Goal: Check status

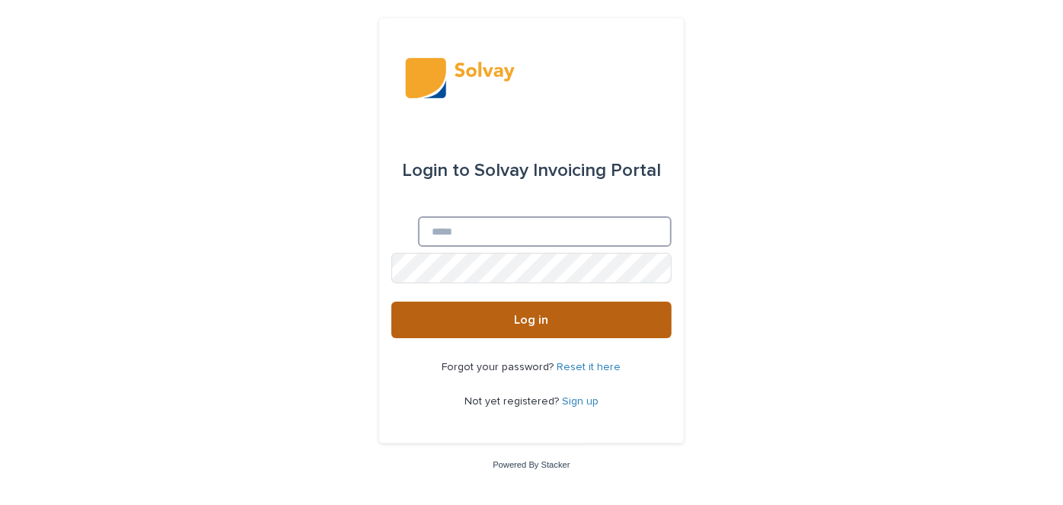
type input "**********"
click at [528, 321] on span "Log in" at bounding box center [532, 320] width 34 height 12
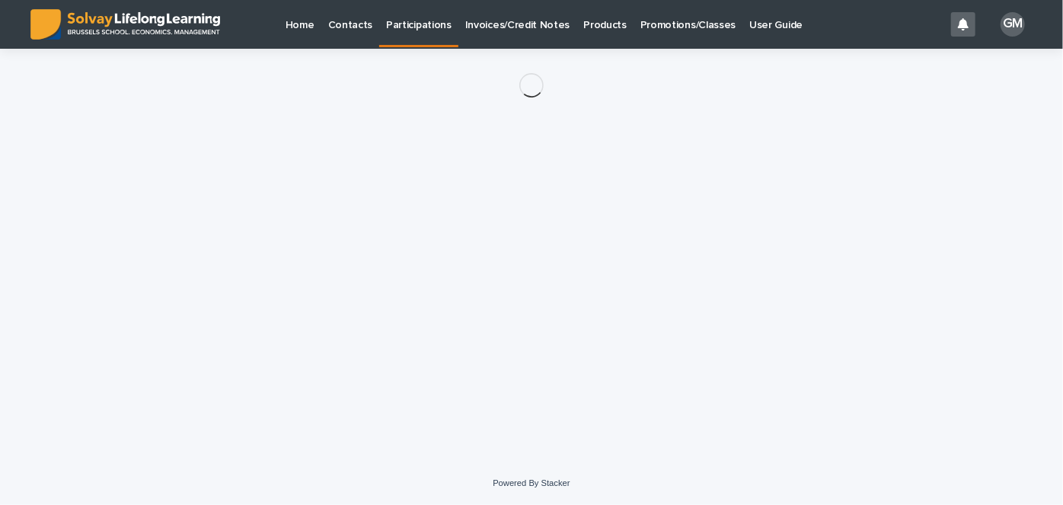
click at [491, 23] on p "Invoices/Credit Notes" at bounding box center [517, 16] width 105 height 32
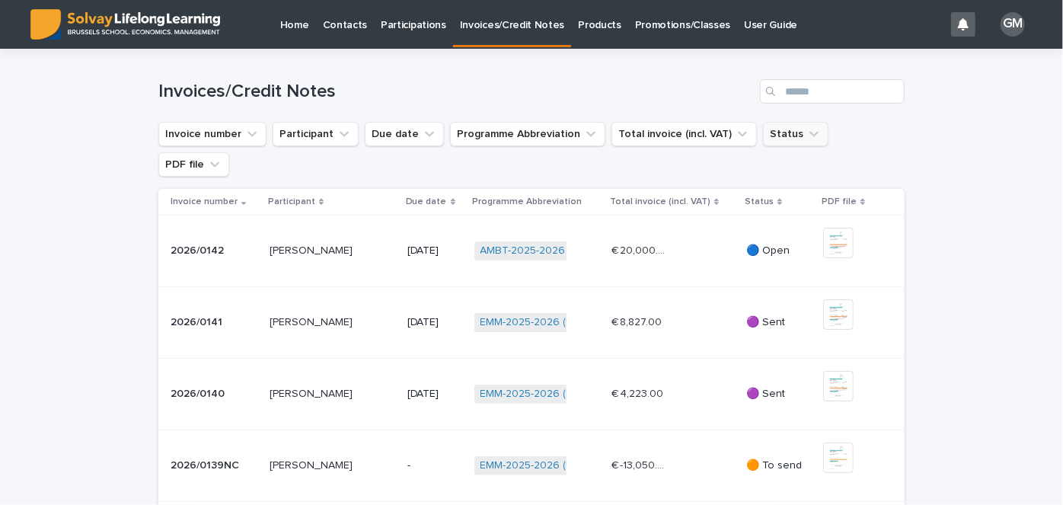
click at [807, 132] on icon "Status" at bounding box center [814, 133] width 15 height 15
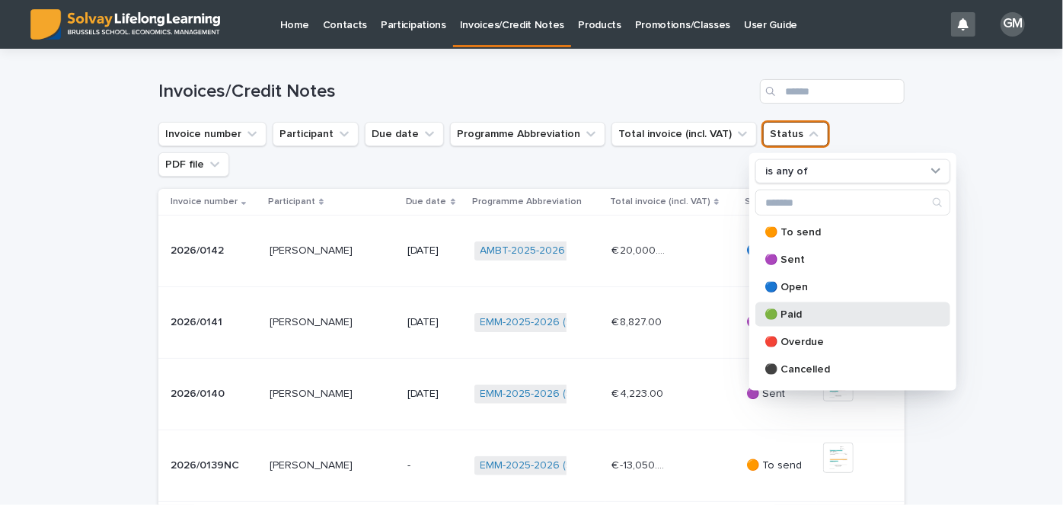
click at [791, 311] on p "🟢 Paid" at bounding box center [845, 314] width 161 height 11
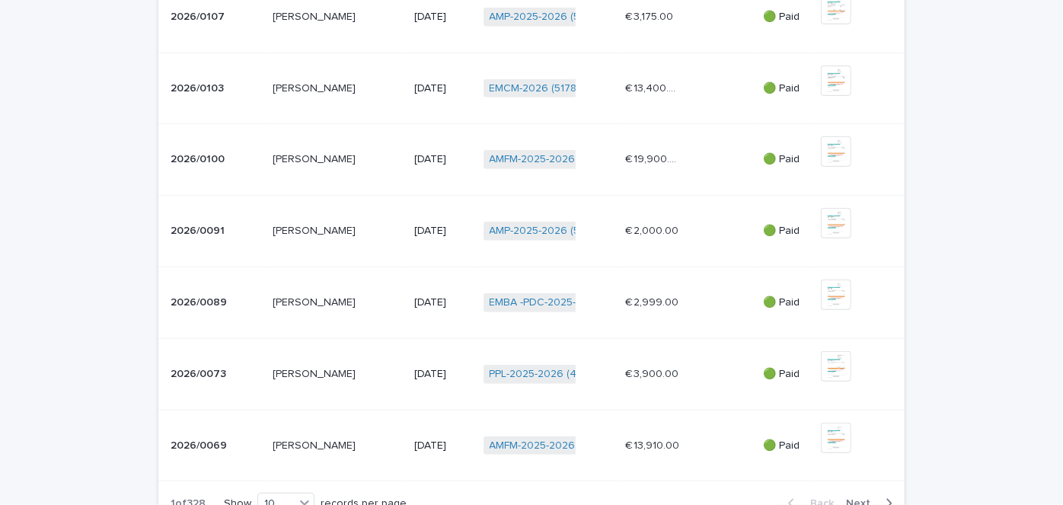
scroll to position [562, 0]
